Goal: Find specific page/section: Find specific page/section

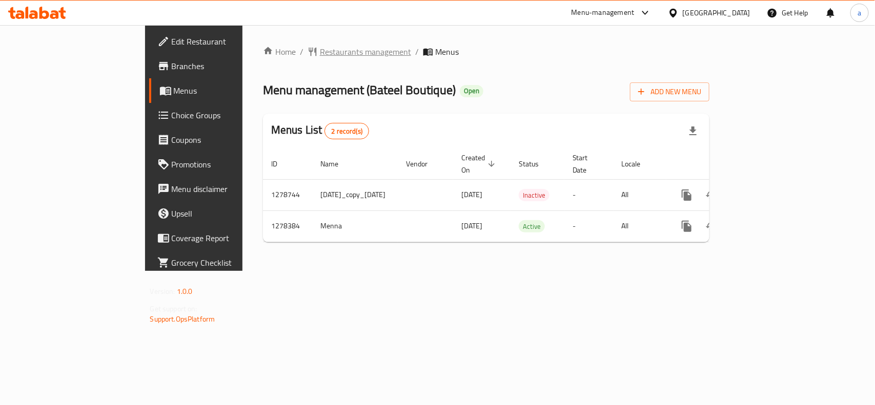
click at [320, 56] on span "Restaurants management" at bounding box center [365, 52] width 91 height 12
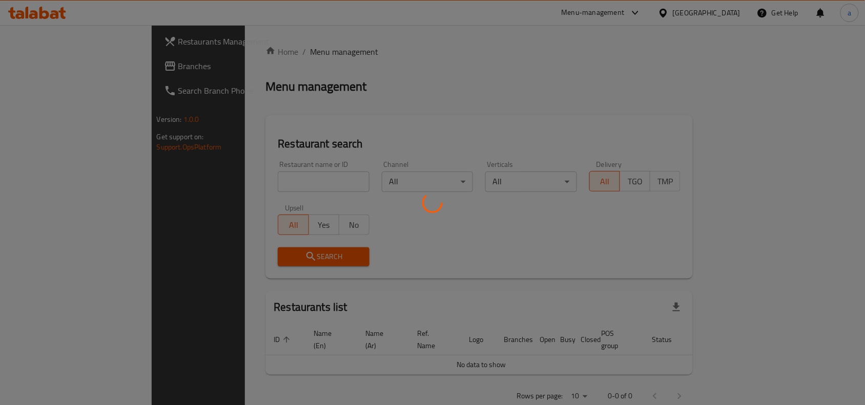
click at [50, 68] on div at bounding box center [432, 202] width 865 height 405
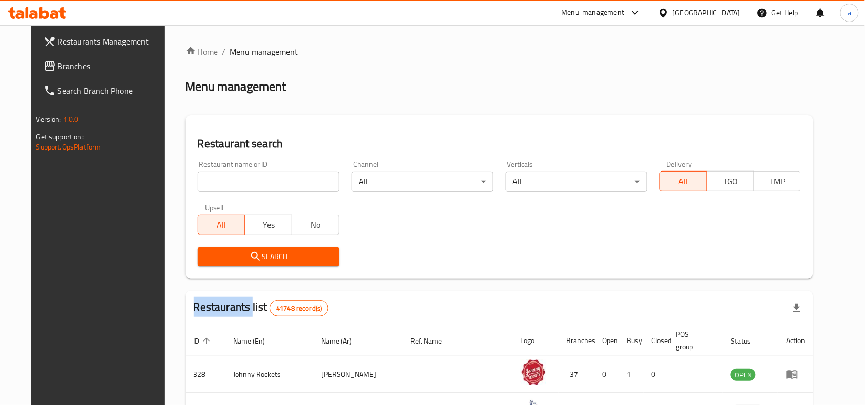
click at [50, 68] on div "Restaurants Management Branches Search Branch Phone Version: 1.0.0 Get support …" at bounding box center [432, 363] width 803 height 676
click at [58, 68] on span "Branches" at bounding box center [113, 66] width 110 height 12
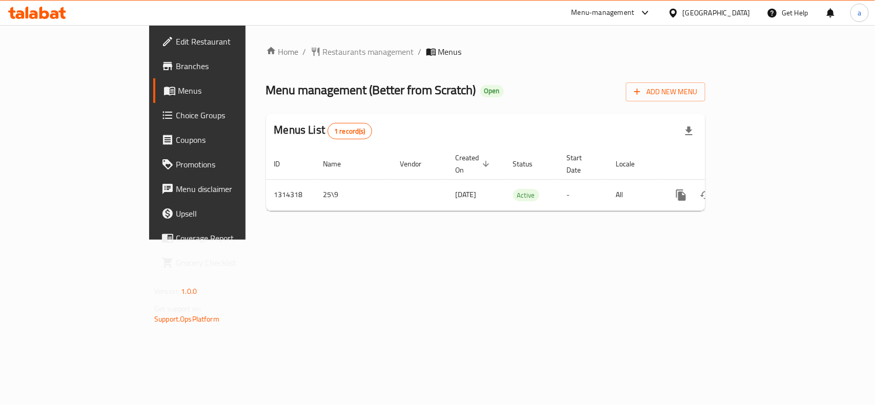
click at [323, 50] on span "Restaurants management" at bounding box center [368, 52] width 91 height 12
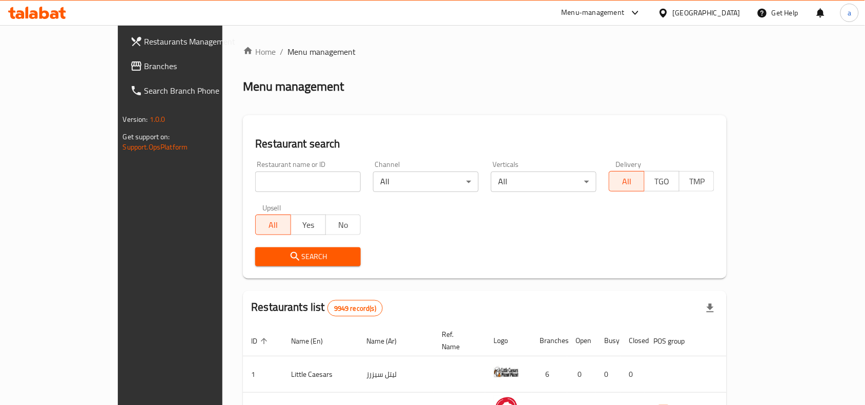
click at [255, 182] on input "search" at bounding box center [308, 182] width 106 height 20
paste input "706842"
type input "706842"
click button "Search" at bounding box center [308, 256] width 106 height 19
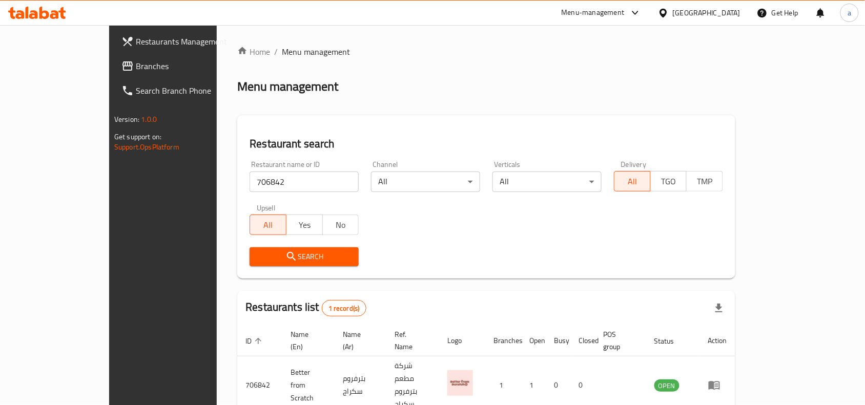
click at [136, 69] on span "Branches" at bounding box center [191, 66] width 110 height 12
